Goal: Task Accomplishment & Management: Use online tool/utility

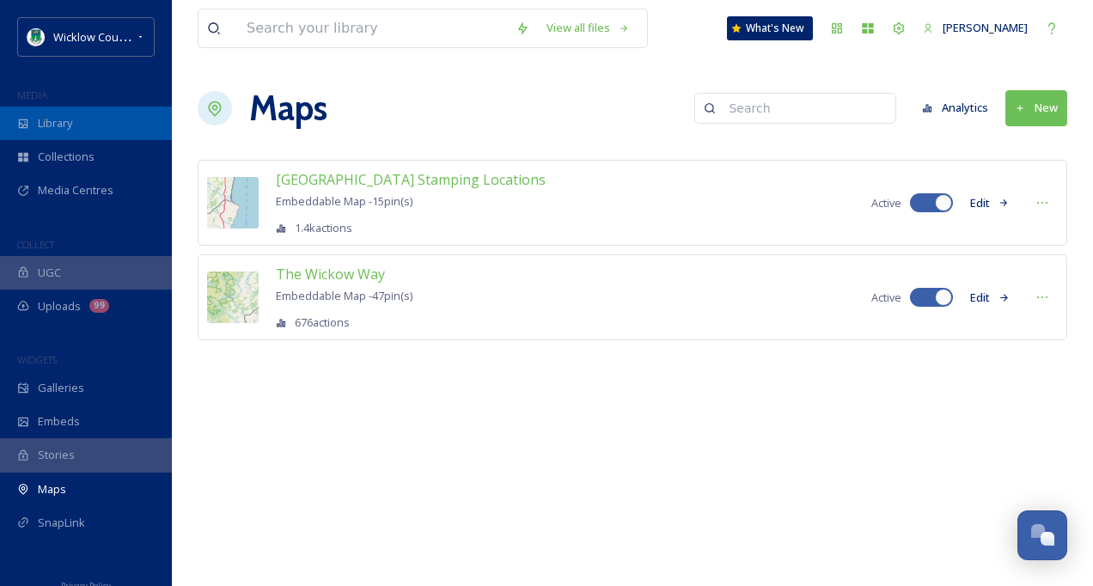
click at [79, 131] on div "Library" at bounding box center [86, 124] width 172 height 34
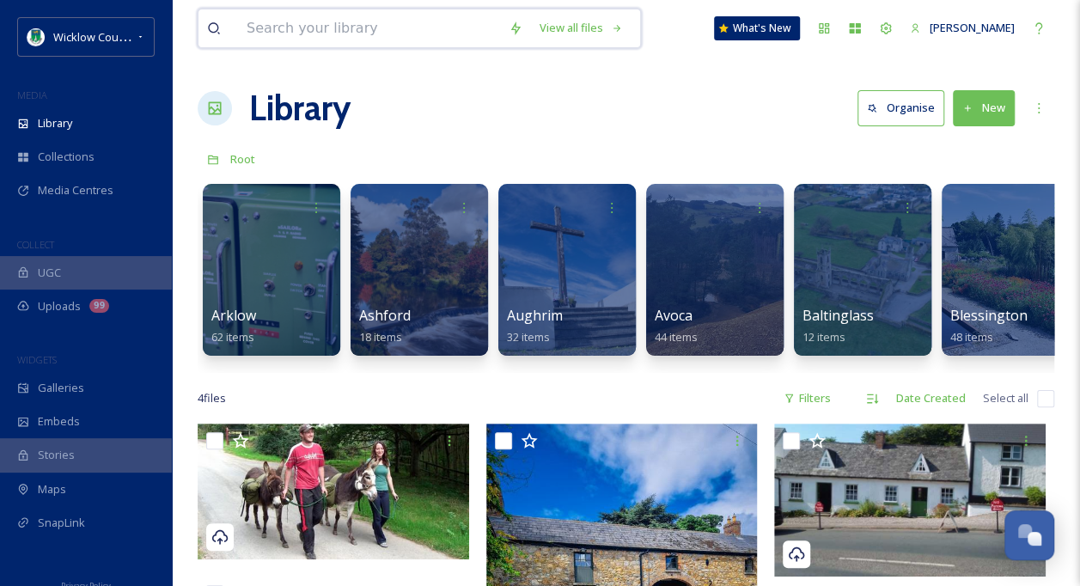
click at [311, 21] on input at bounding box center [369, 28] width 262 height 38
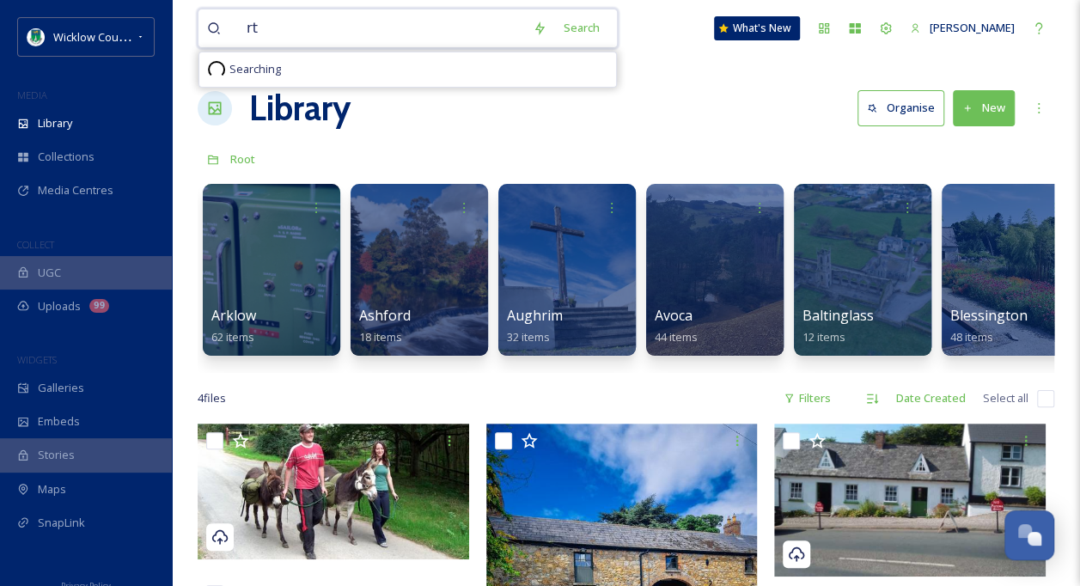
type input "r"
type input "t"
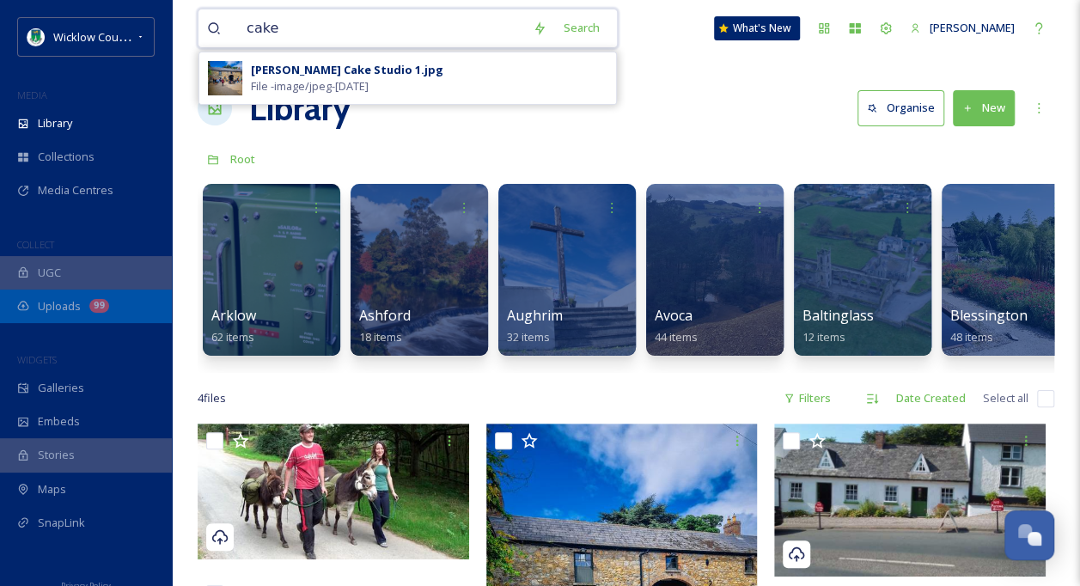
type input "cake"
click at [69, 305] on span "Uploads" at bounding box center [59, 306] width 43 height 16
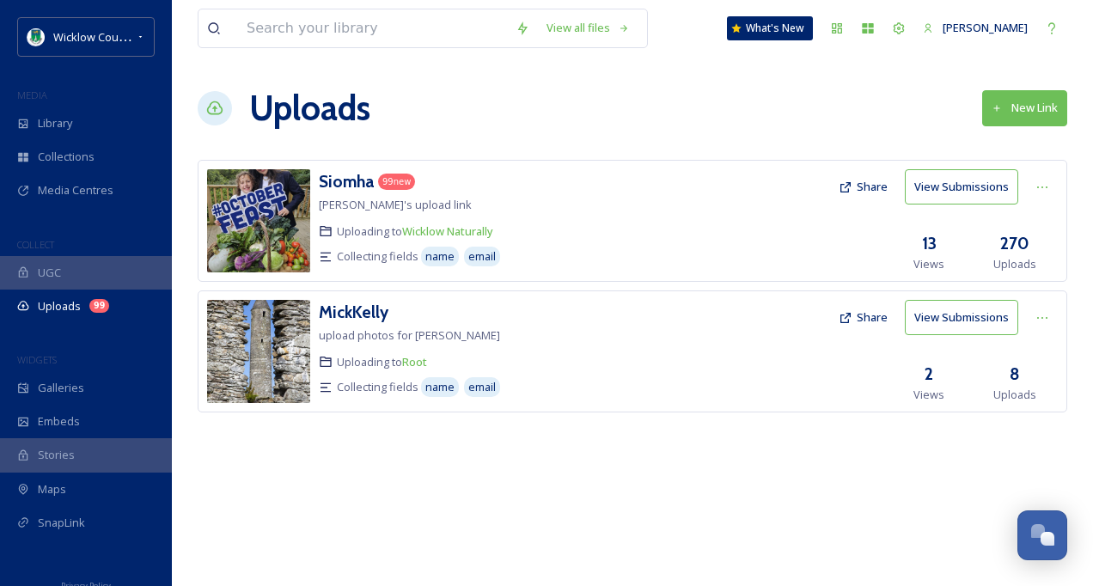
click at [231, 206] on img at bounding box center [258, 220] width 103 height 103
click at [390, 208] on span "[PERSON_NAME]'s upload link" at bounding box center [395, 204] width 153 height 15
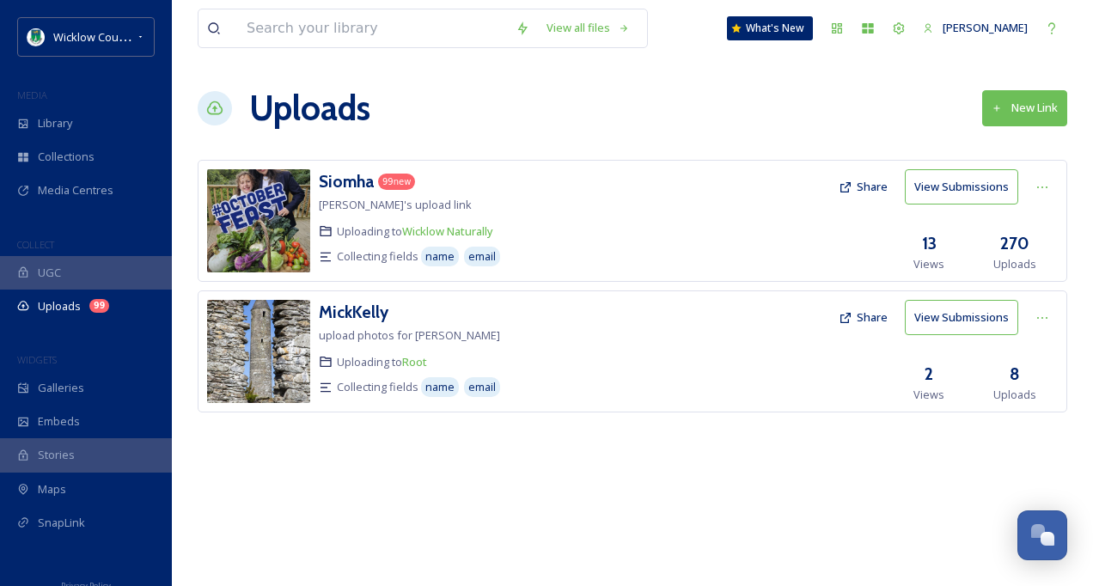
click at [675, 208] on div "Siomha 99 new Siomha's upload link Uploading to Wicklow Naturally Collecting fi…" at bounding box center [531, 220] width 425 height 103
click at [950, 180] on button "View Submissions" at bounding box center [961, 186] width 113 height 35
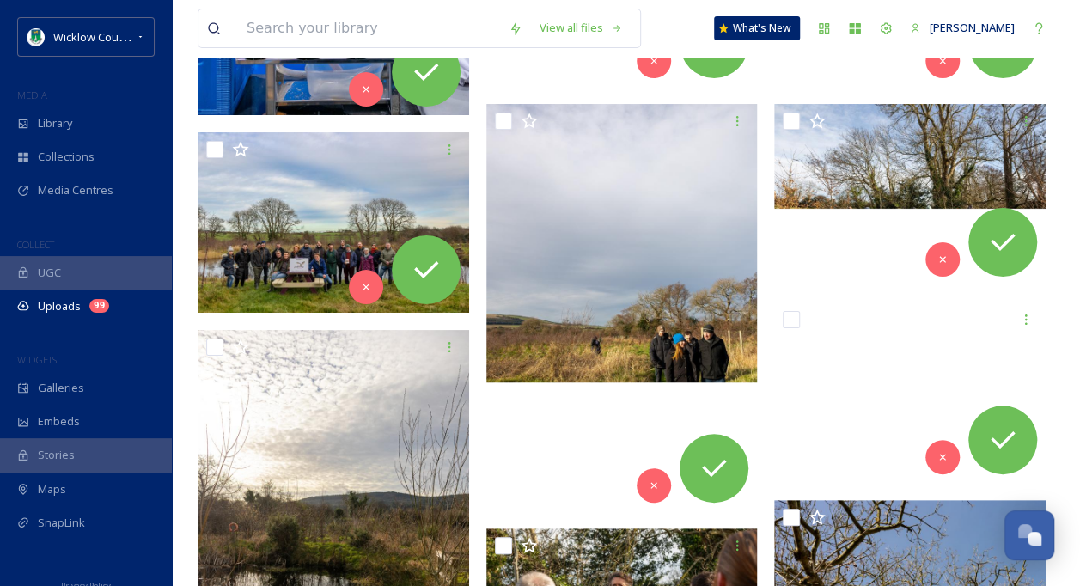
scroll to position [10107, 0]
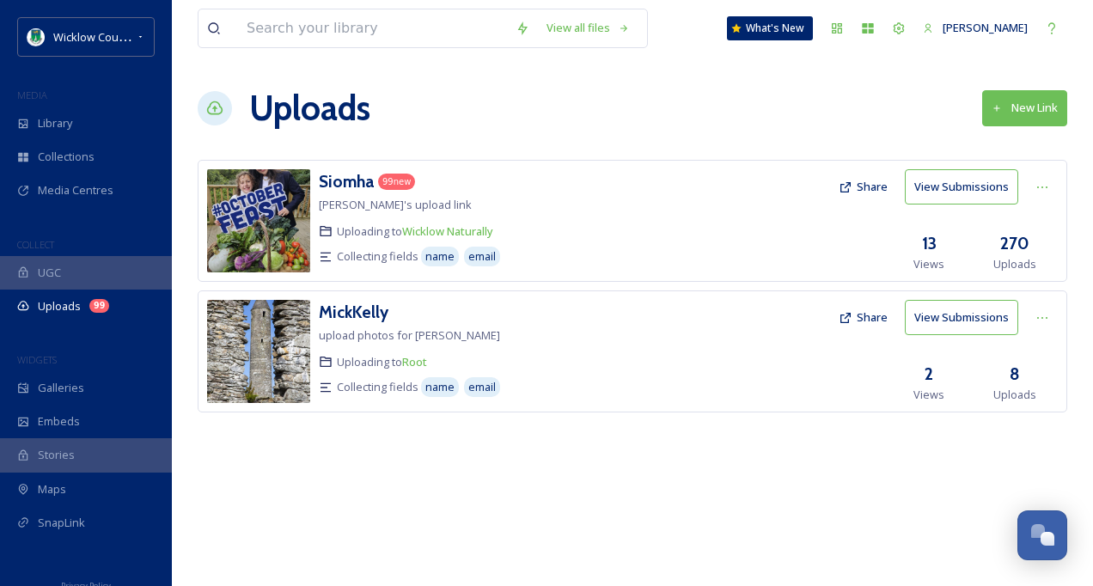
click at [956, 317] on button "View Submissions" at bounding box center [961, 317] width 113 height 35
